Goal: Task Accomplishment & Management: Manage account settings

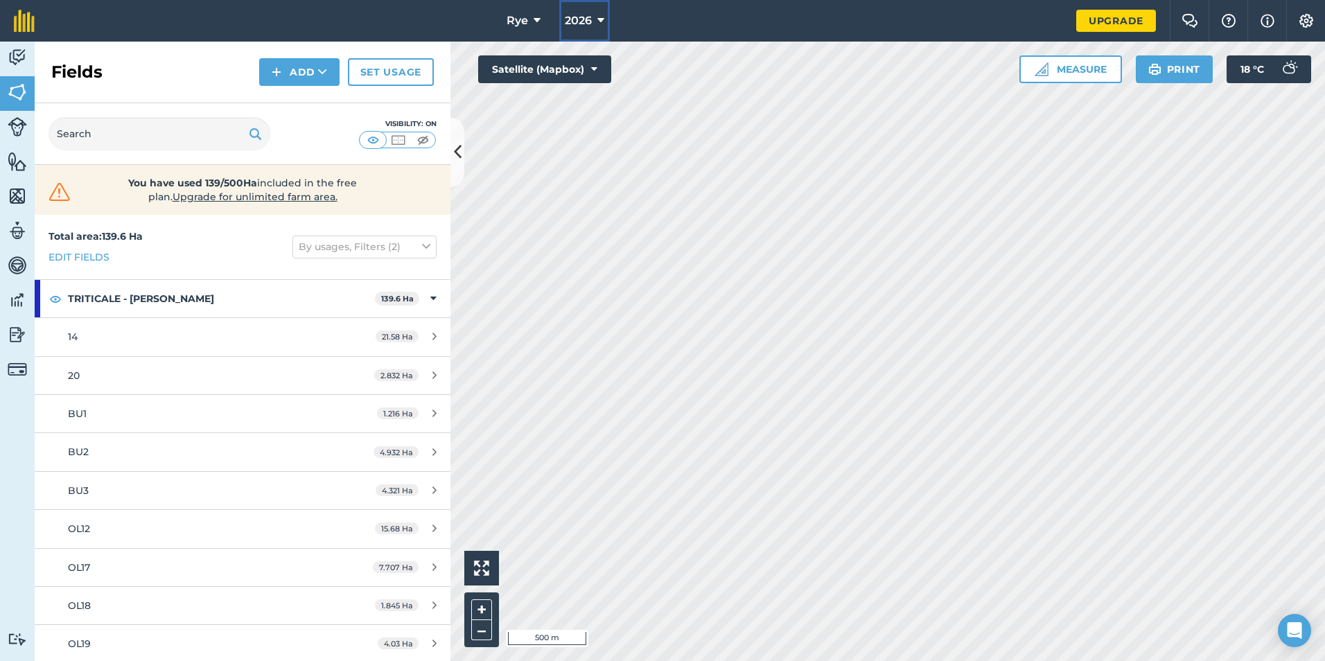
click at [596, 23] on button "2026" at bounding box center [584, 21] width 51 height 42
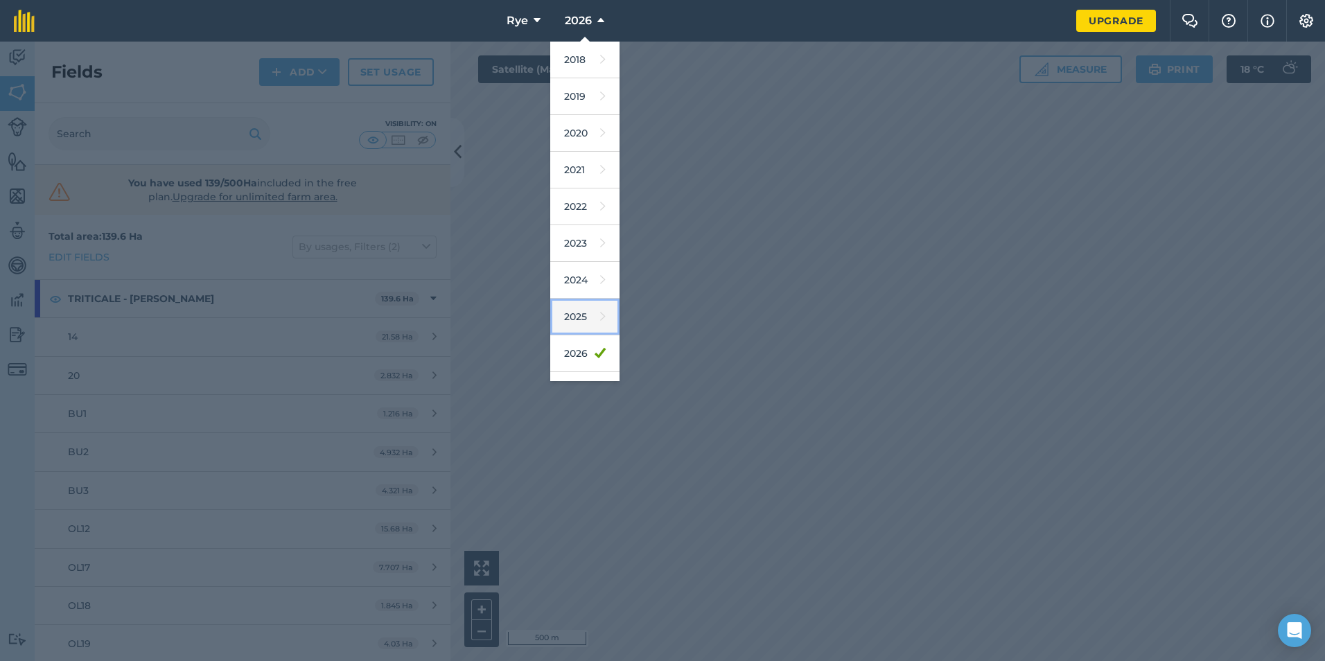
click at [586, 312] on link "2025" at bounding box center [584, 317] width 69 height 37
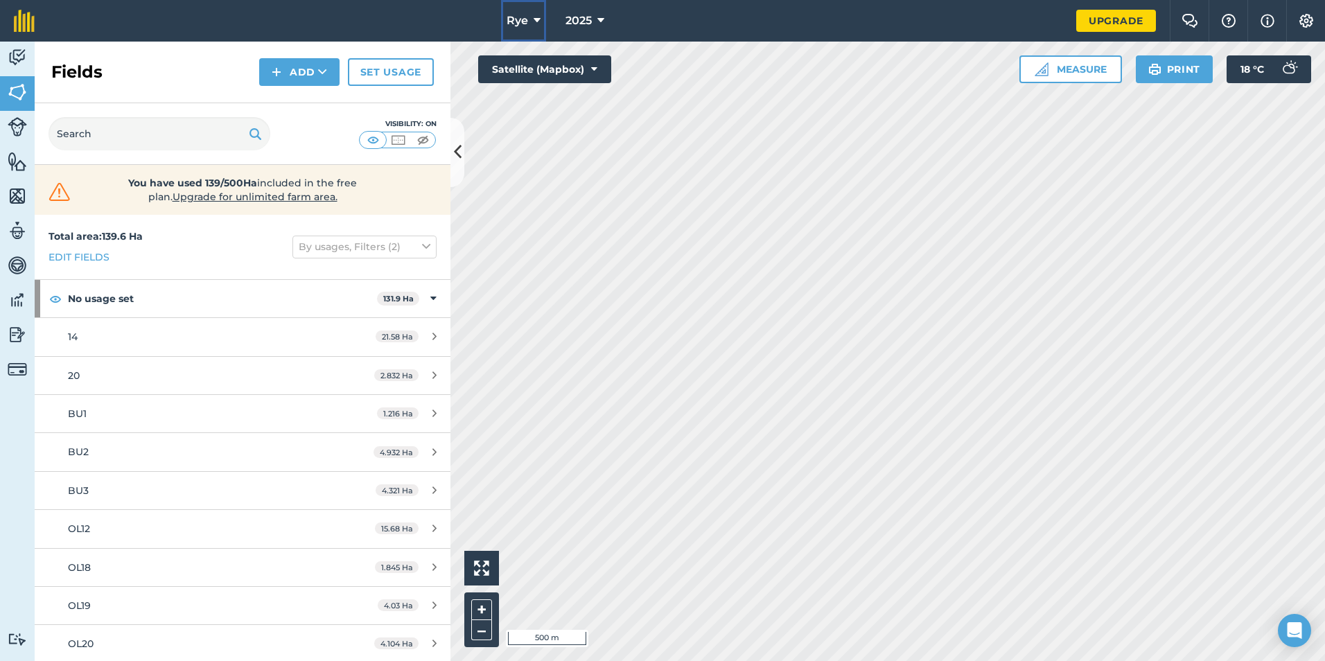
click at [537, 24] on icon at bounding box center [536, 20] width 7 height 17
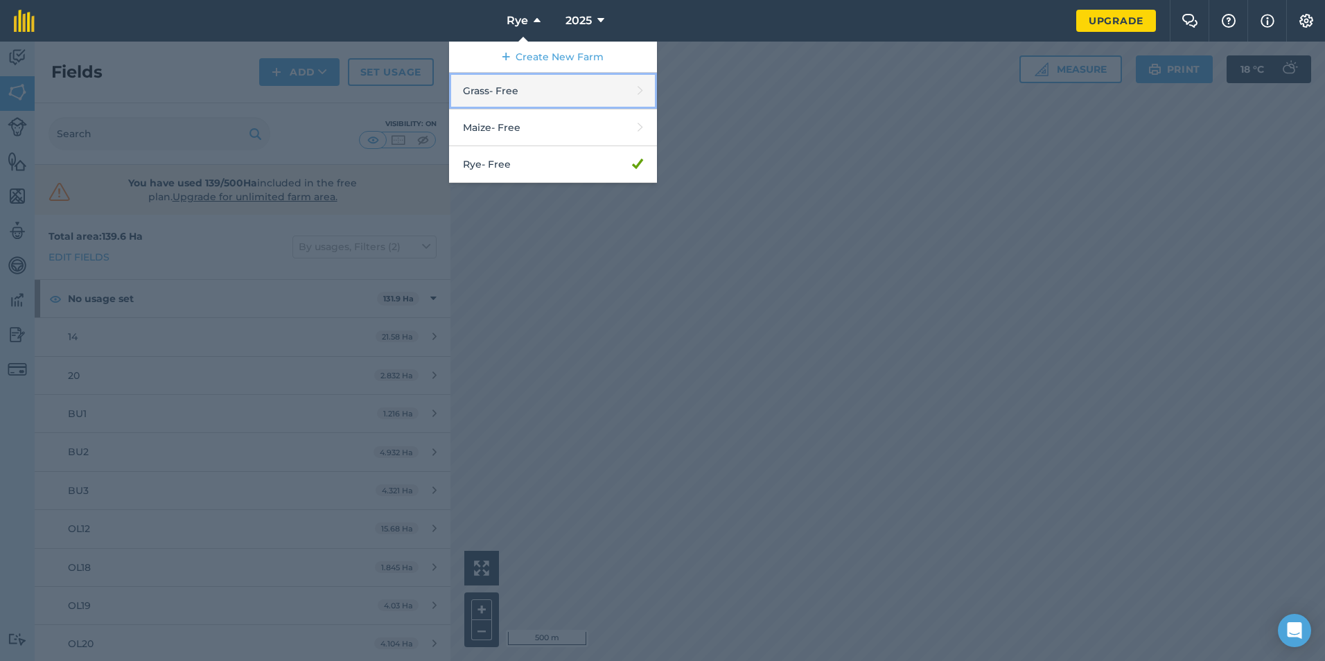
click at [506, 100] on link "Grass - Free" at bounding box center [553, 91] width 208 height 37
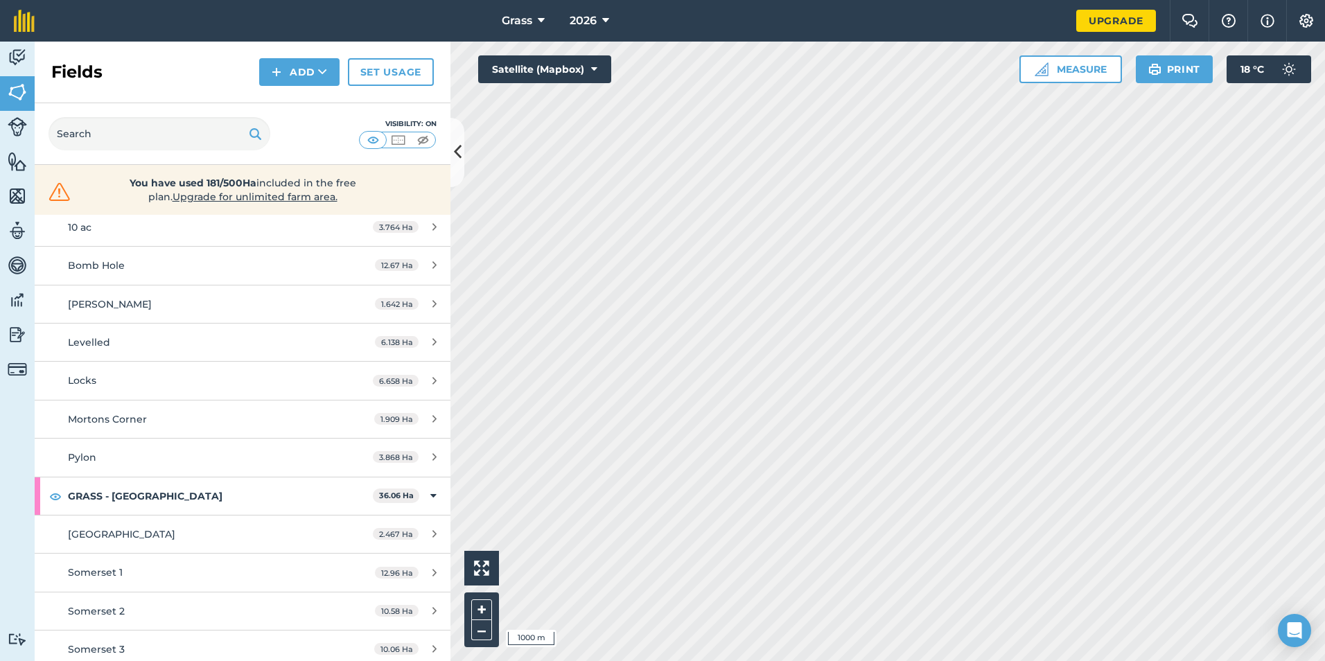
scroll to position [770, 0]
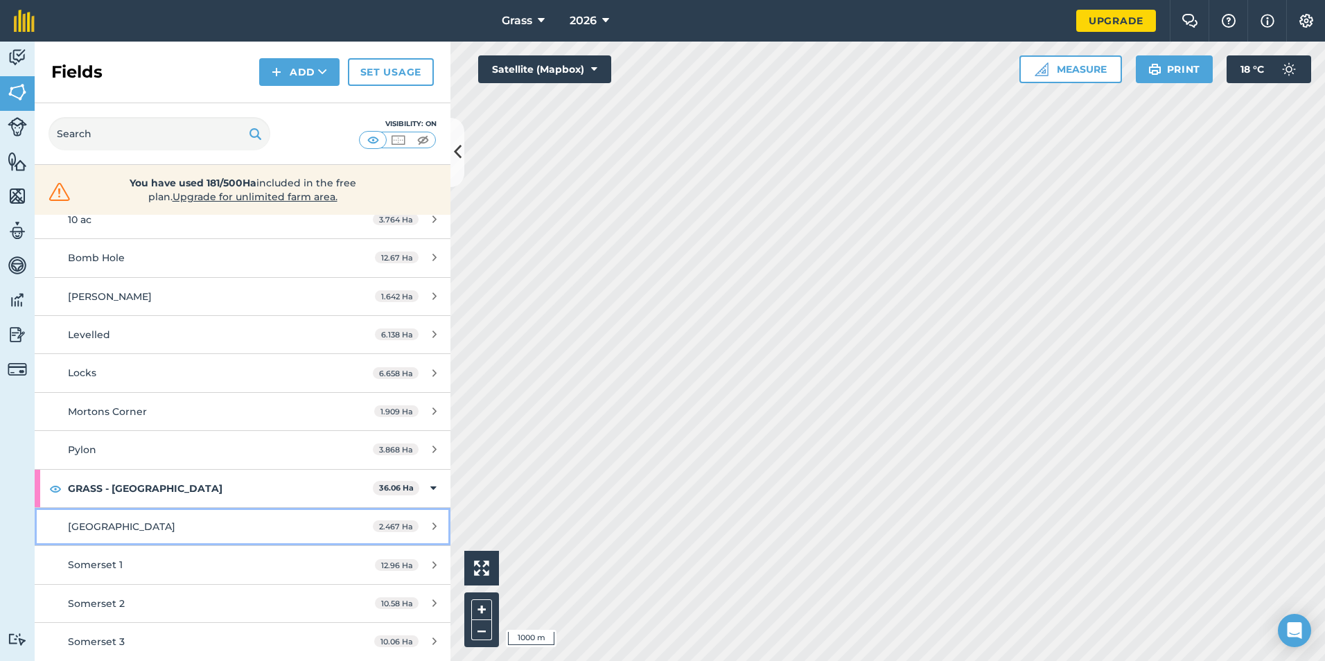
click at [172, 531] on div "[GEOGRAPHIC_DATA]" at bounding box center [198, 526] width 260 height 15
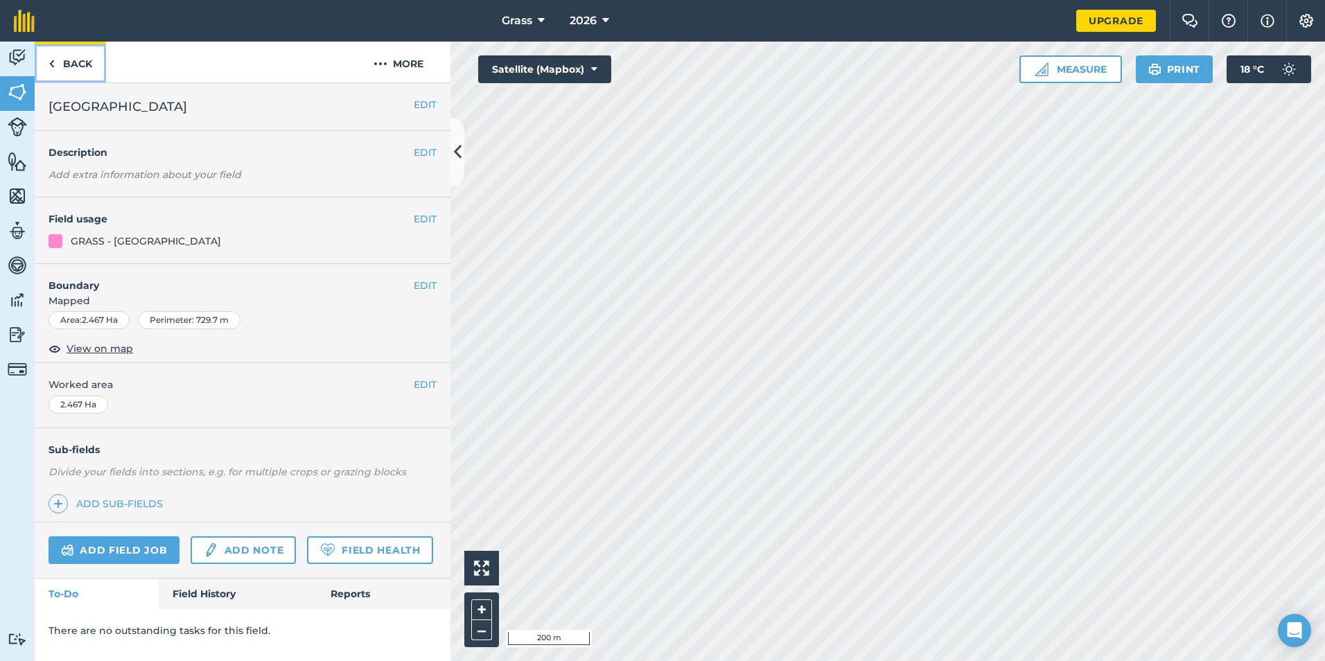
click at [88, 71] on link "Back" at bounding box center [70, 62] width 71 height 41
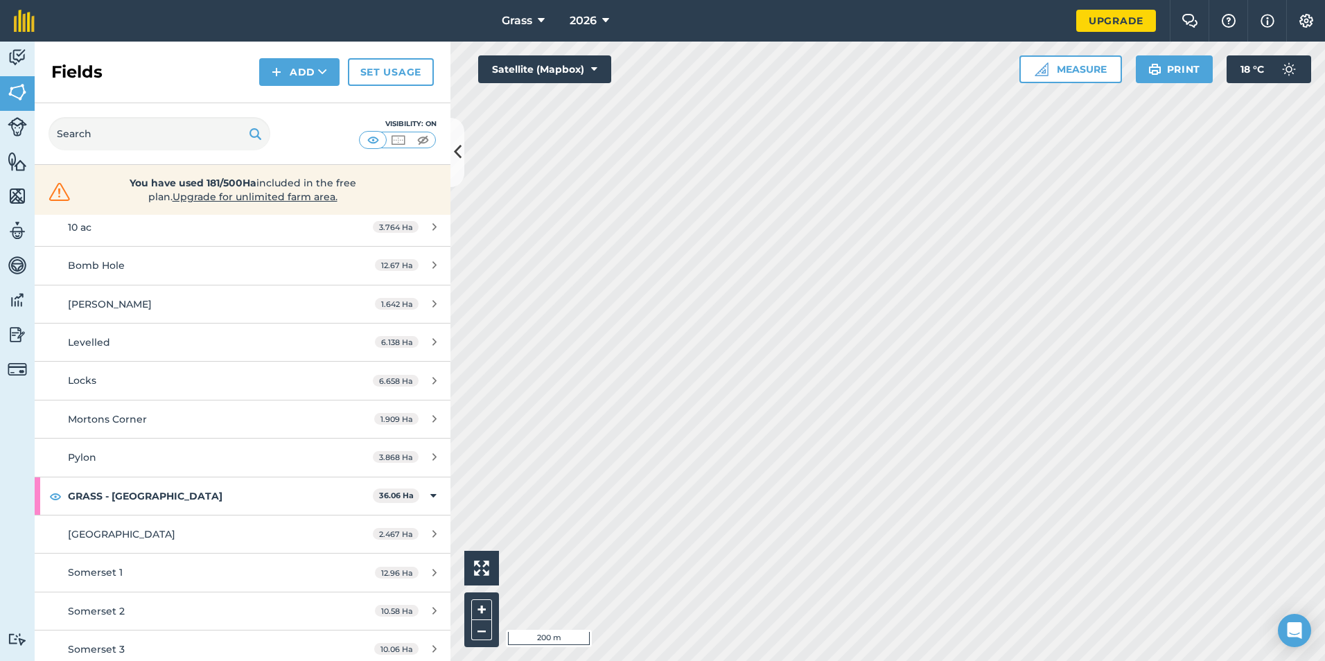
scroll to position [770, 0]
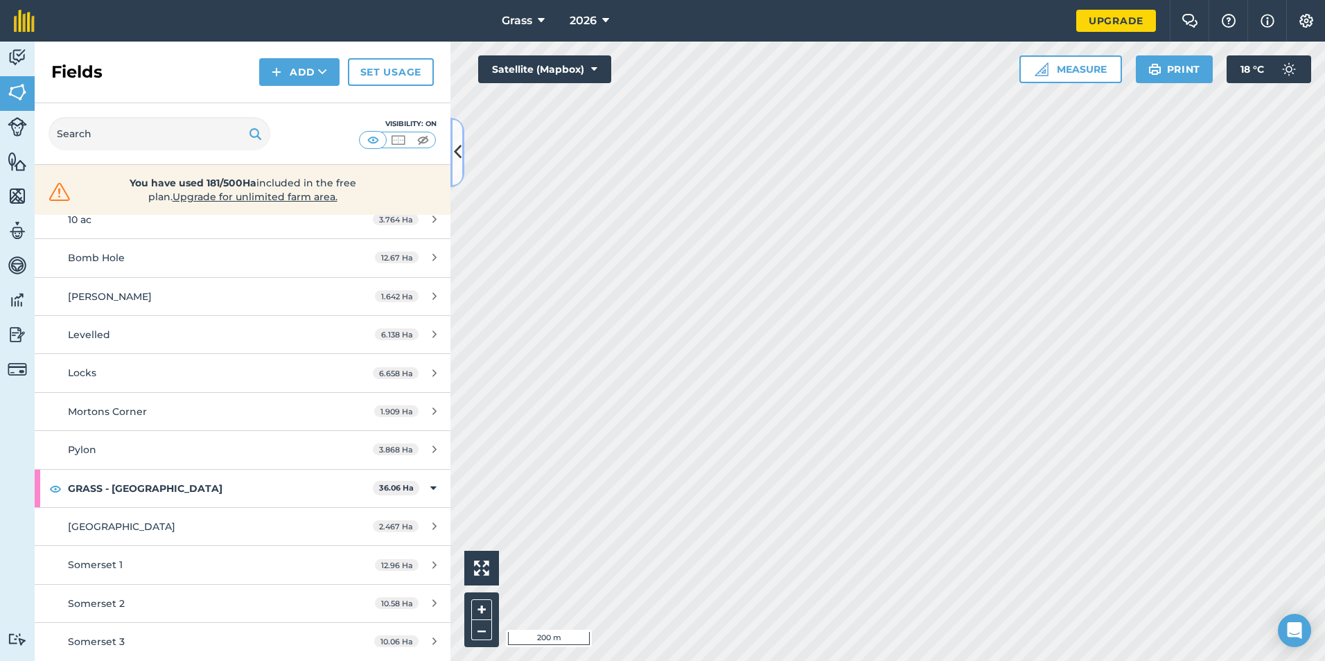
click at [457, 165] on button at bounding box center [457, 152] width 14 height 69
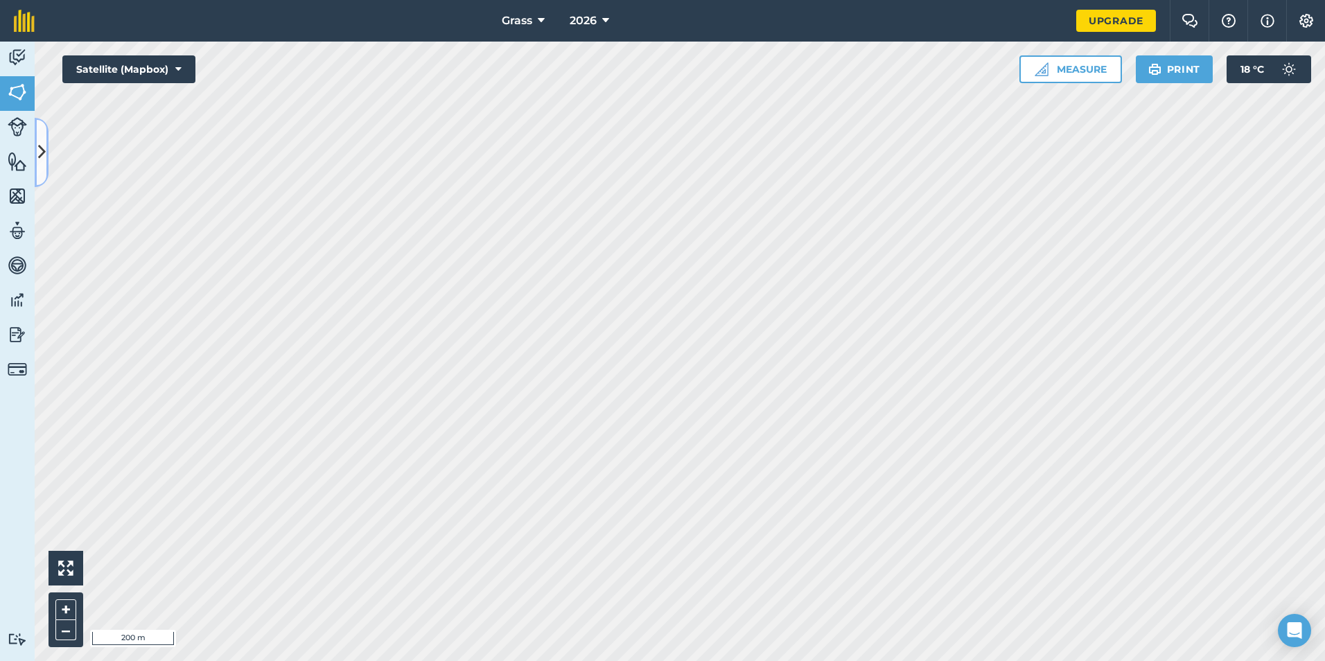
click at [42, 163] on icon at bounding box center [42, 152] width 8 height 24
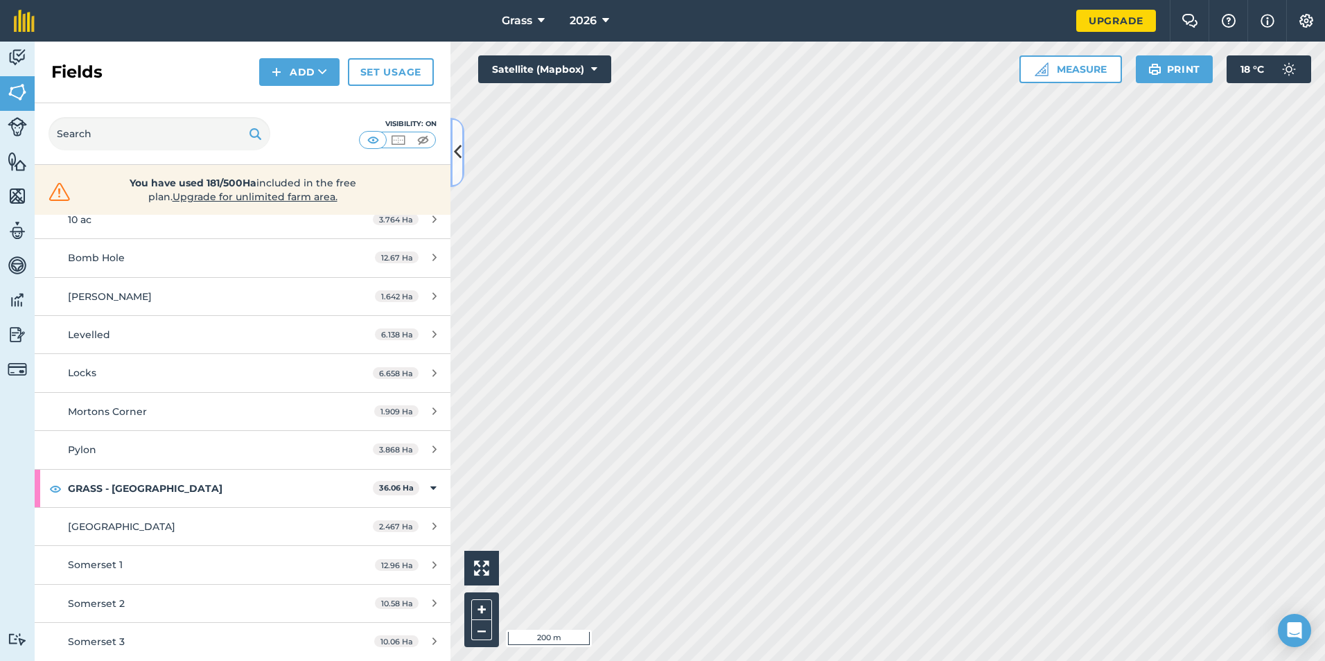
click at [459, 170] on button at bounding box center [457, 152] width 14 height 69
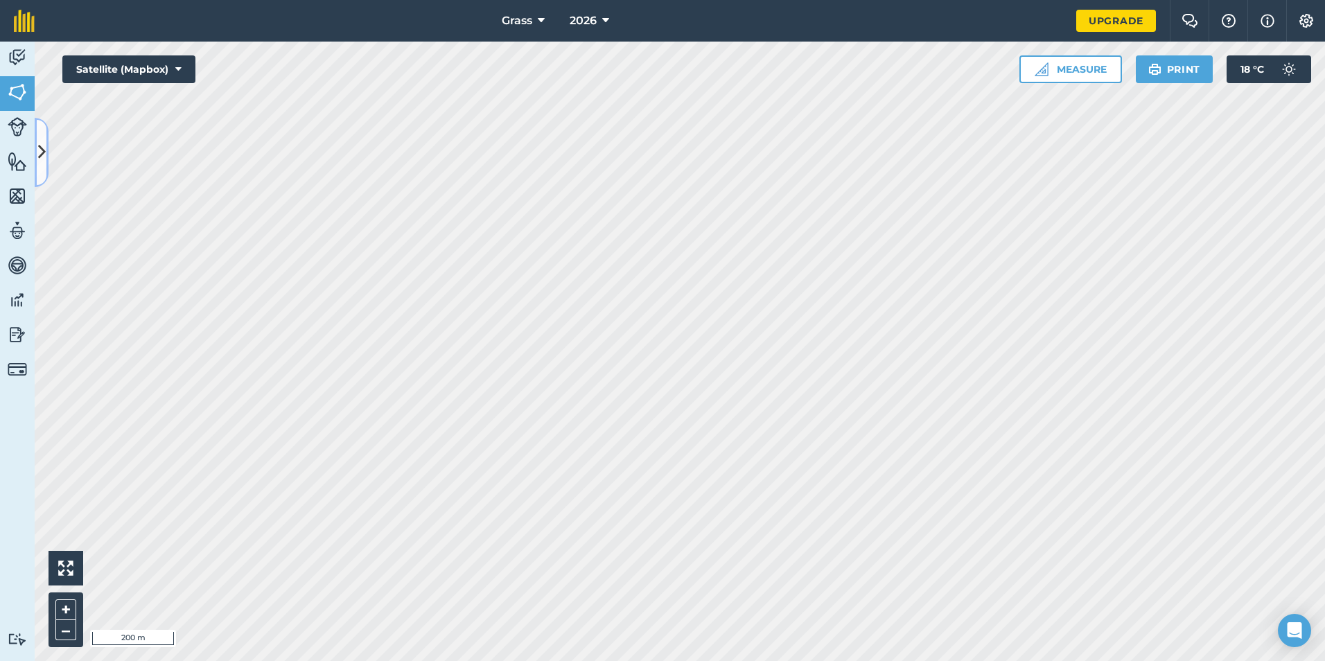
click at [41, 170] on button at bounding box center [42, 152] width 14 height 69
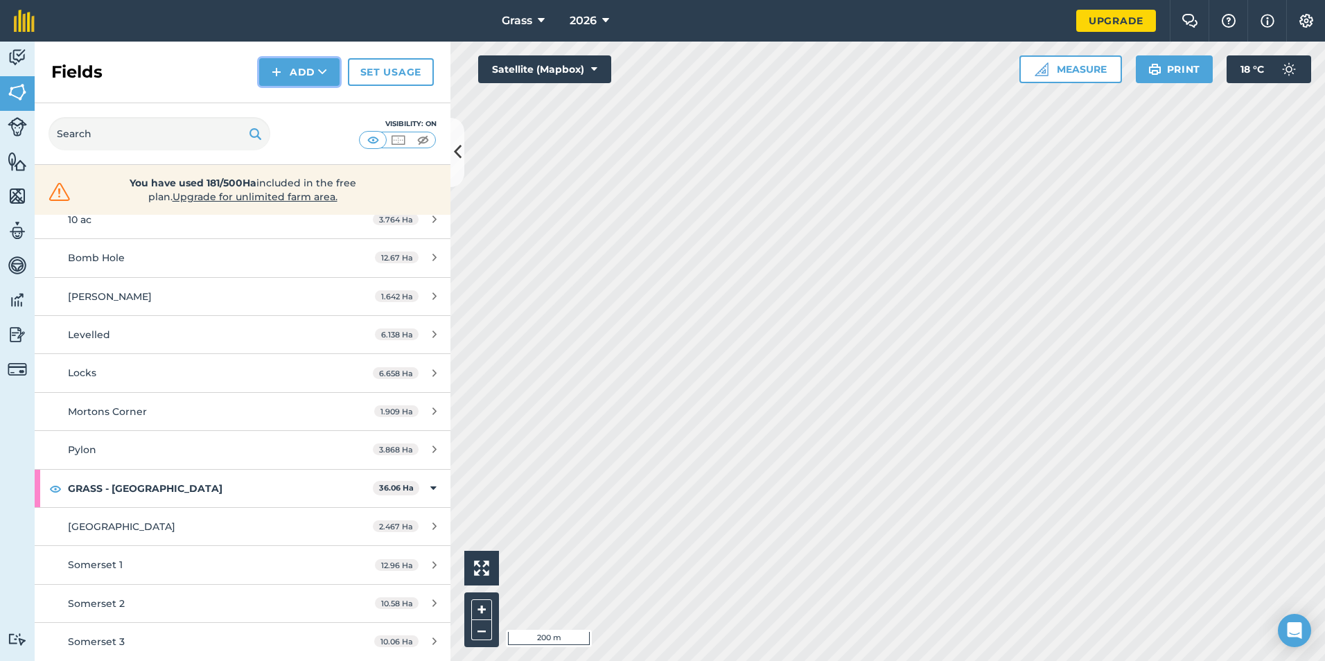
click at [298, 76] on button "Add" at bounding box center [299, 72] width 80 height 28
click at [296, 96] on link "Draw" at bounding box center [299, 103] width 76 height 30
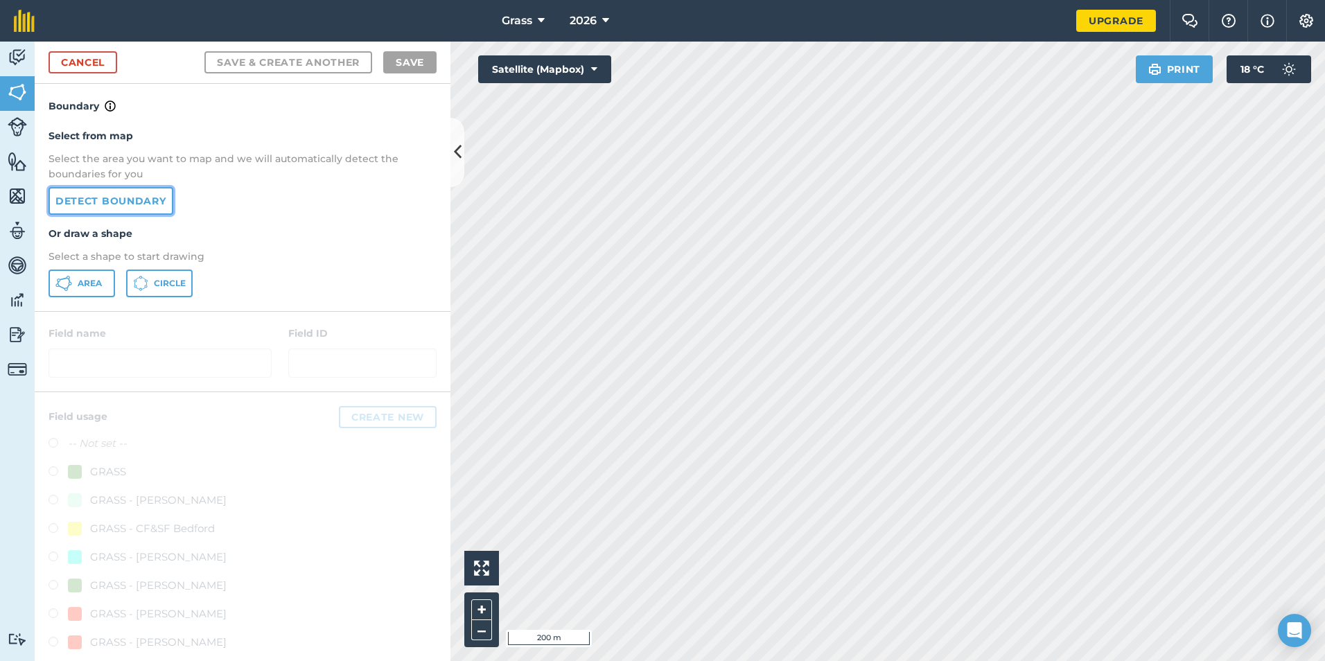
click at [114, 211] on link "Detect boundary" at bounding box center [110, 201] width 125 height 28
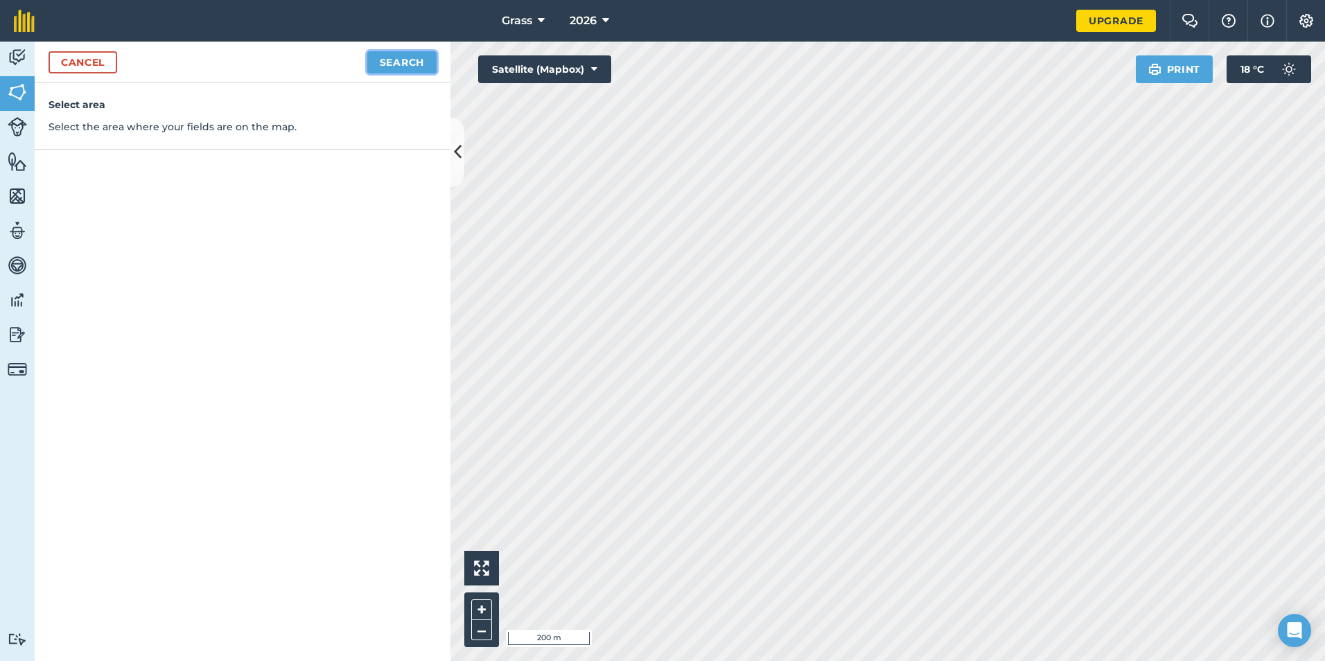
click at [411, 69] on button "Search" at bounding box center [401, 62] width 69 height 22
click at [363, 69] on button "Continue to edit boundaries" at bounding box center [331, 62] width 209 height 22
click at [426, 57] on button "Continue to name fields" at bounding box center [346, 62] width 179 height 22
click at [240, 131] on input "text" at bounding box center [182, 133] width 226 height 29
type input "Somerset 5"
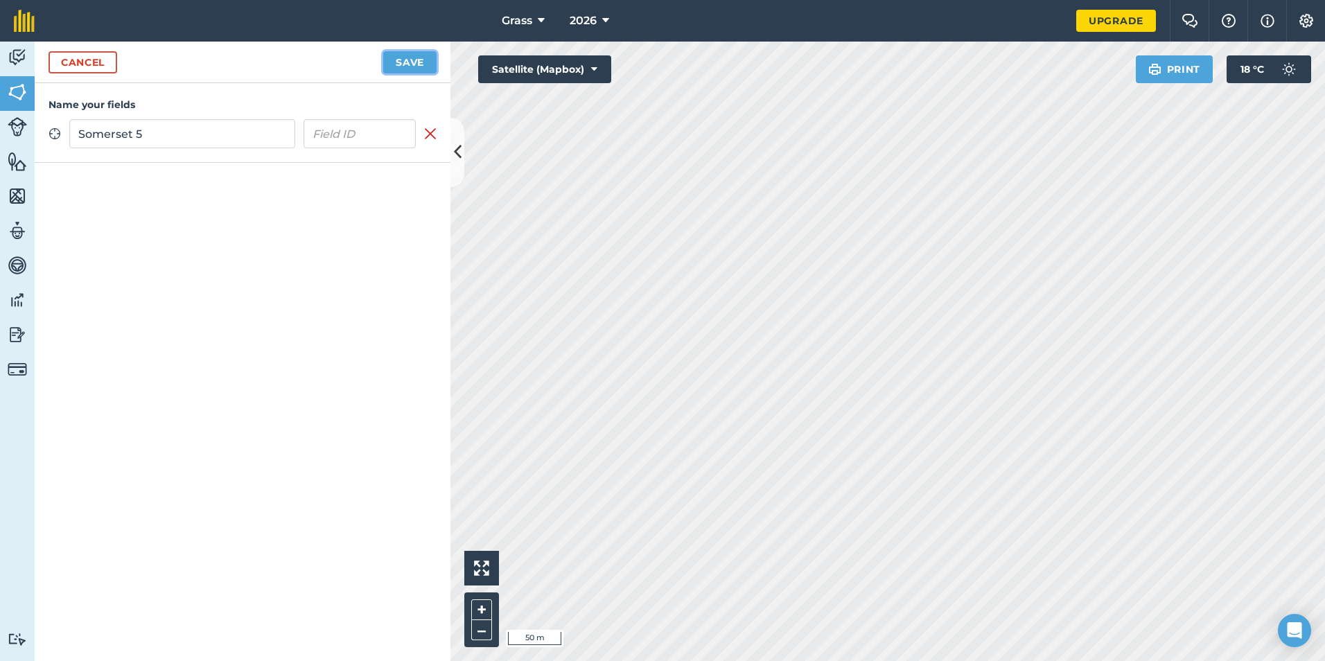
click at [422, 63] on button "Save" at bounding box center [409, 62] width 53 height 22
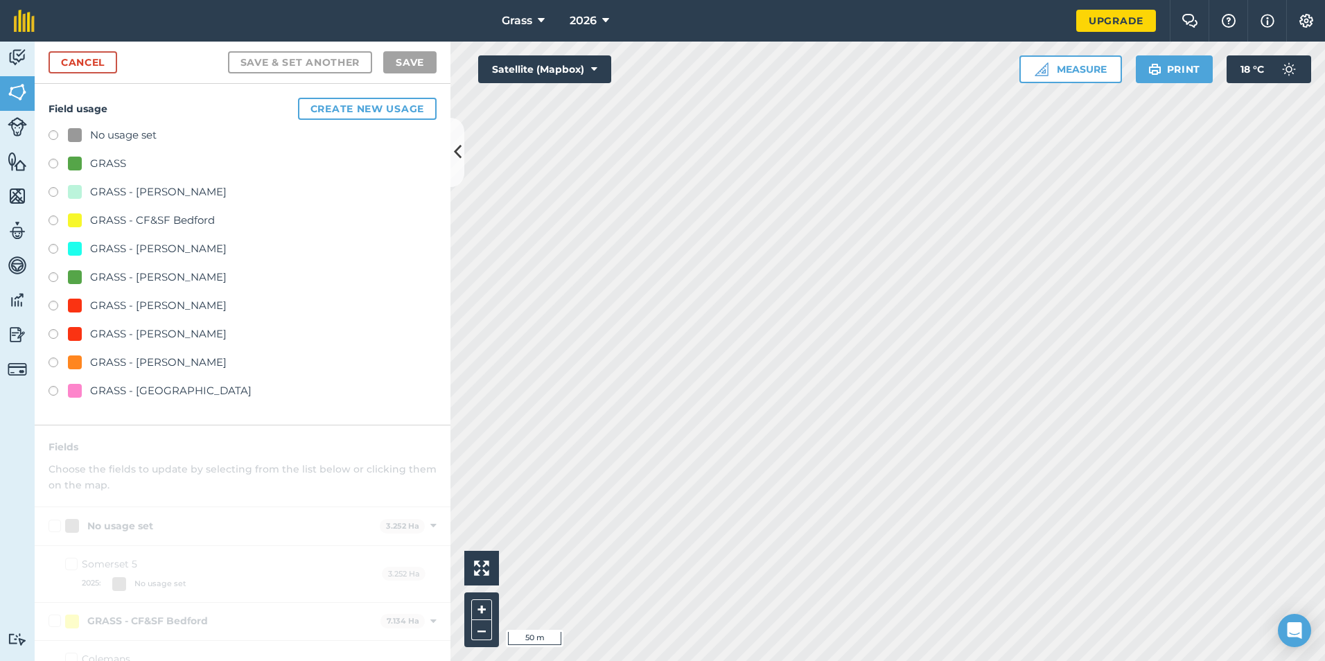
click at [158, 393] on div "GRASS - [GEOGRAPHIC_DATA]" at bounding box center [170, 390] width 161 height 17
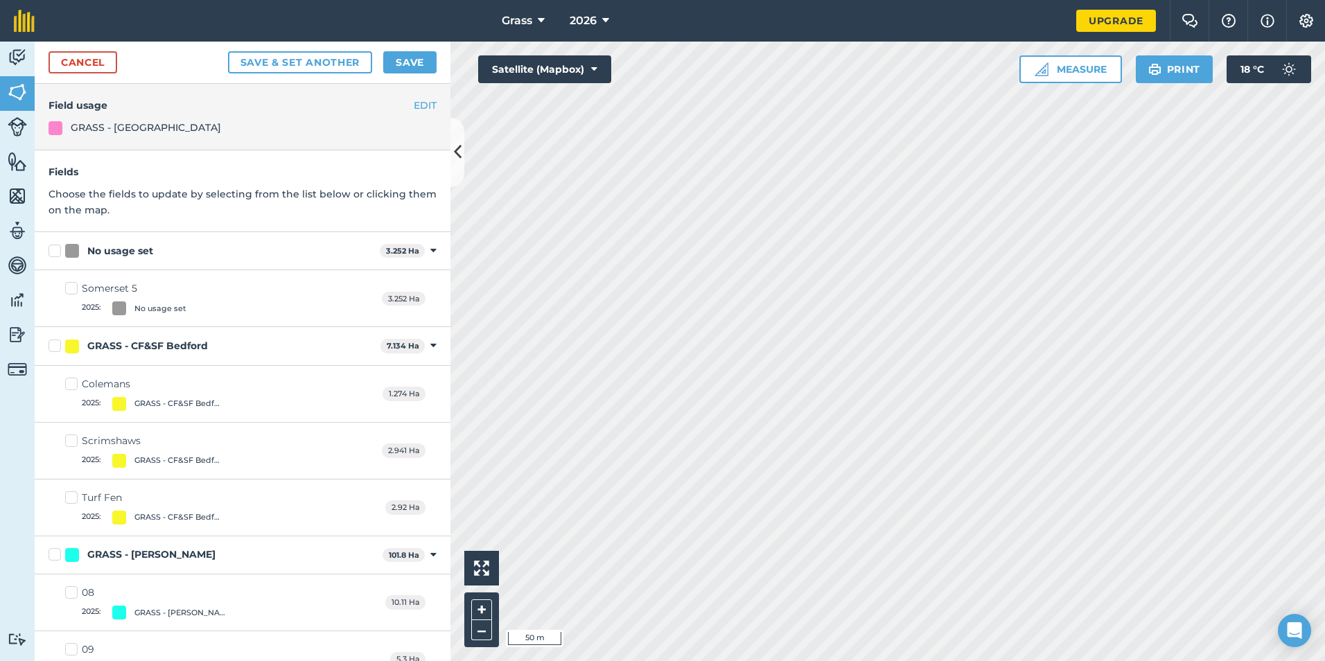
click at [105, 245] on div "No usage set" at bounding box center [120, 251] width 66 height 15
click at [57, 245] on input "No usage set" at bounding box center [52, 248] width 9 height 9
checkbox input "true"
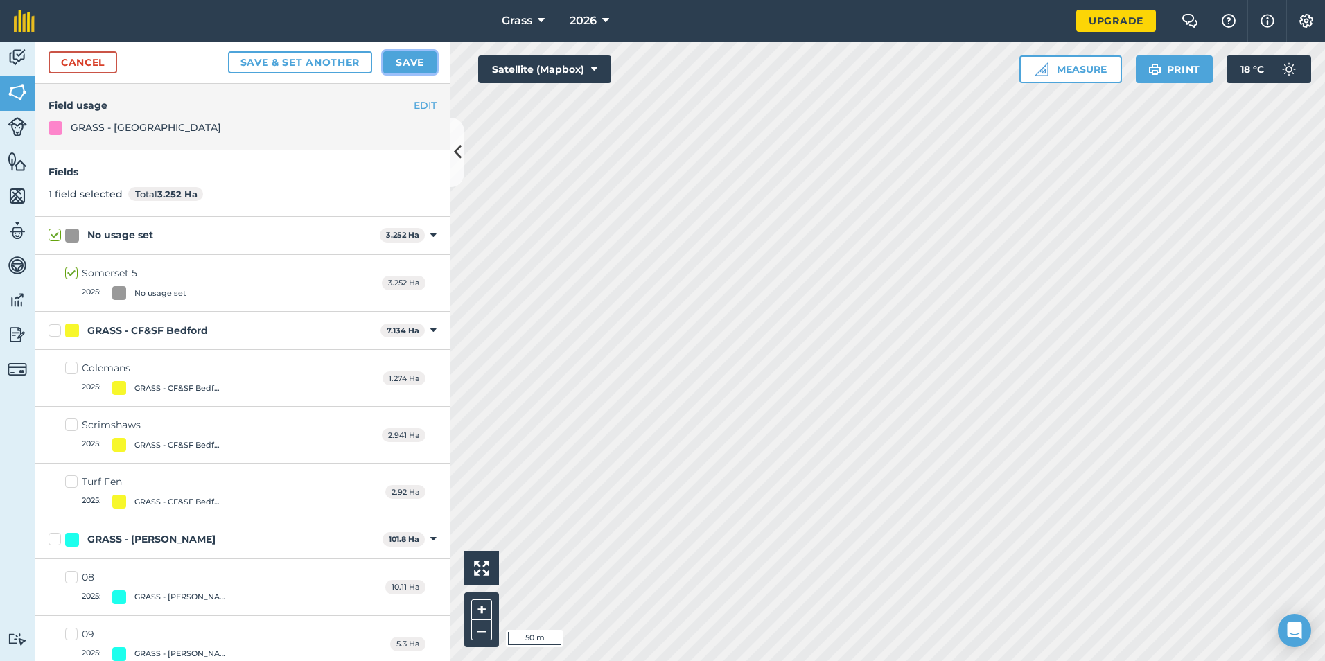
click at [412, 66] on button "Save" at bounding box center [409, 62] width 53 height 22
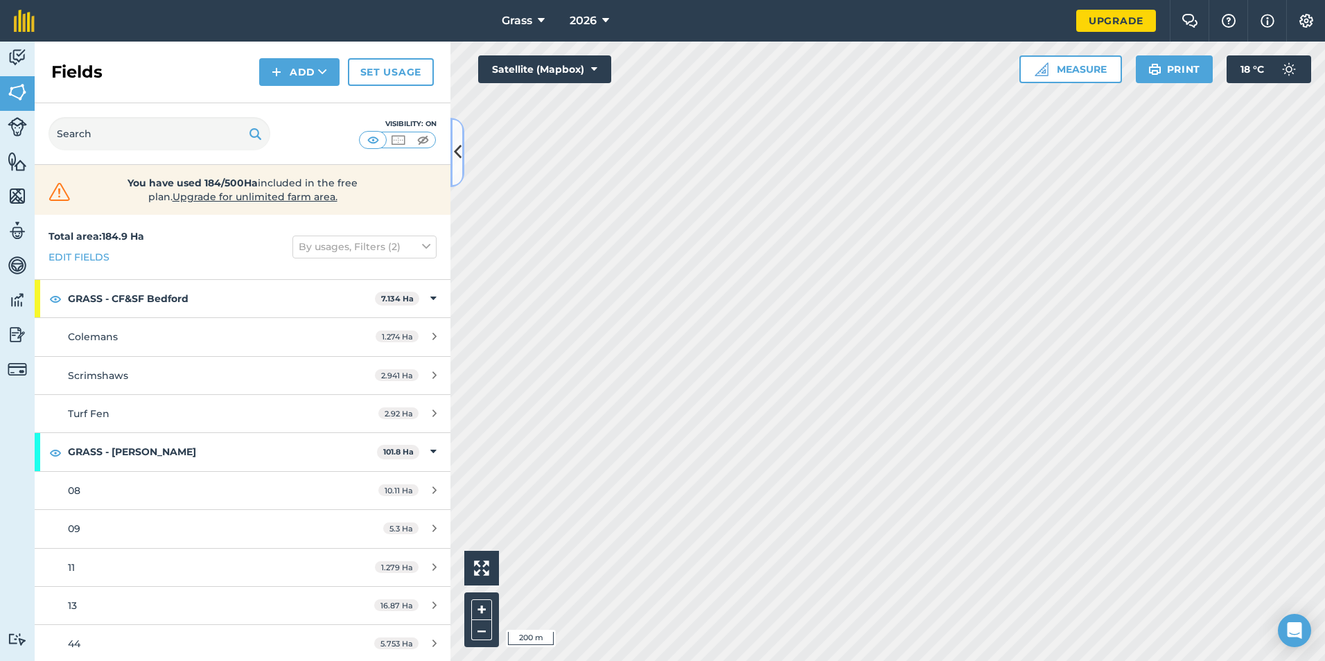
click at [462, 156] on button at bounding box center [457, 152] width 14 height 69
